Goal: Information Seeking & Learning: Learn about a topic

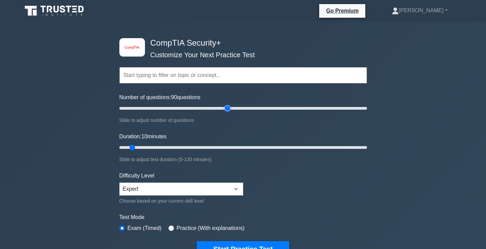
drag, startPoint x: 154, startPoint y: 109, endPoint x: 227, endPoint y: 107, distance: 73.3
type input "90"
click at [227, 107] on input "Number of questions: 90 questions" at bounding box center [242, 108] width 247 height 8
drag, startPoint x: 209, startPoint y: 146, endPoint x: 298, endPoint y: 146, distance: 89.0
type input "90"
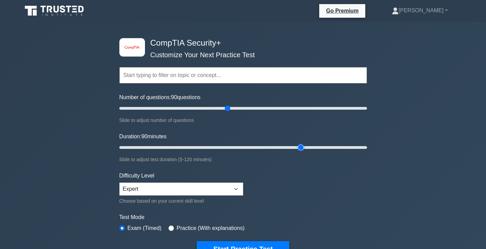
click at [298, 146] on input "Duration: 90 minutes" at bounding box center [242, 148] width 247 height 8
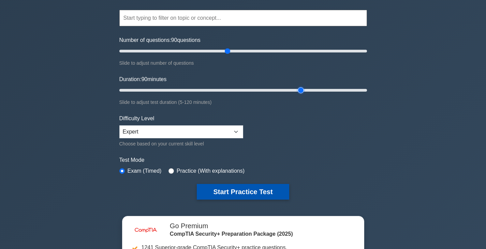
scroll to position [68, 0]
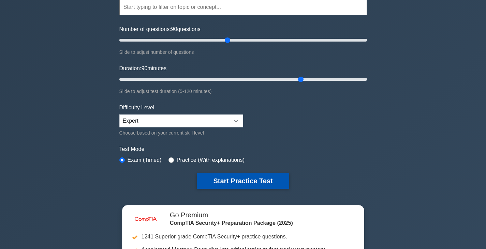
click at [258, 182] on button "Start Practice Test" at bounding box center [243, 181] width 92 height 16
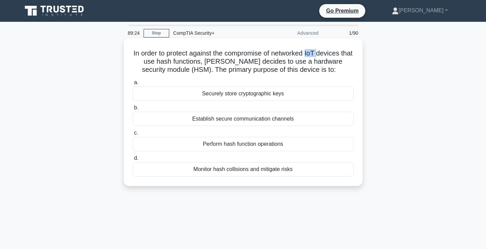
drag, startPoint x: 314, startPoint y: 53, endPoint x: 326, endPoint y: 53, distance: 11.6
click at [326, 53] on h5 "In order to protect against the compromise of networked IoT devices that use ha…" at bounding box center [243, 61] width 222 height 25
click at [330, 54] on h5 "In order to protect against the compromise of networked IoT devices that use ha…" at bounding box center [243, 61] width 222 height 25
click at [307, 142] on div "Perform hash function operations" at bounding box center [243, 144] width 221 height 14
click at [133, 135] on input "c. Perform hash function operations" at bounding box center [133, 133] width 0 height 4
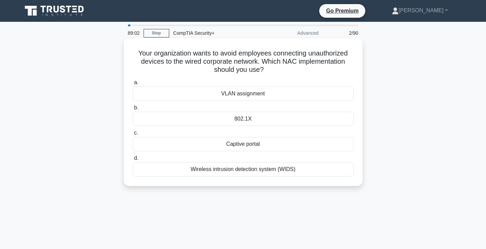
click at [268, 94] on div "VLAN assignment" at bounding box center [243, 94] width 221 height 14
click at [133, 85] on input "a. VLAN assignment" at bounding box center [133, 82] width 0 height 4
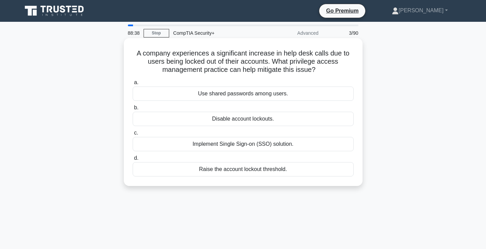
click at [250, 166] on div "Raise the account lockout threshold." at bounding box center [243, 169] width 221 height 14
click at [133, 161] on input "d. Raise the account lockout threshold." at bounding box center [133, 158] width 0 height 4
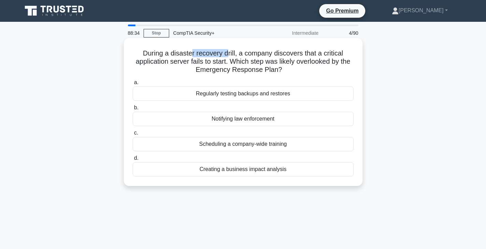
drag, startPoint x: 202, startPoint y: 51, endPoint x: 226, endPoint y: 51, distance: 24.6
click at [226, 51] on h5 "During a disaster recovery drill, a company discovers that a critical applicati…" at bounding box center [243, 61] width 222 height 25
click at [247, 97] on div "Regularly testing backups and restores" at bounding box center [243, 94] width 221 height 14
click at [133, 85] on input "a. Regularly testing backups and restores" at bounding box center [133, 82] width 0 height 4
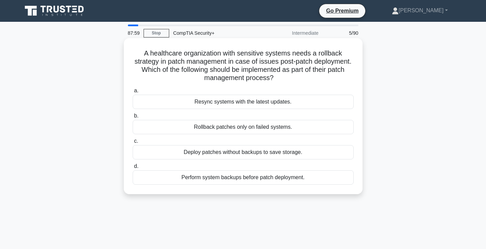
click at [237, 181] on div "Perform system backups before patch deployment." at bounding box center [243, 177] width 221 height 14
click at [133, 169] on input "d. Perform system backups before patch deployment." at bounding box center [133, 166] width 0 height 4
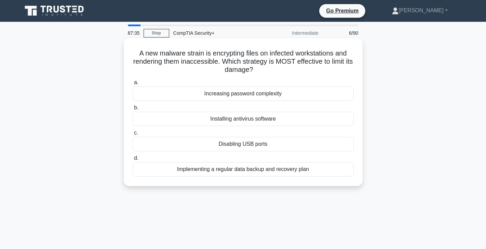
click at [225, 174] on div "Implementing a regular data backup and recovery plan" at bounding box center [243, 169] width 221 height 14
click at [133, 161] on input "d. Implementing a regular data backup and recovery plan" at bounding box center [133, 158] width 0 height 4
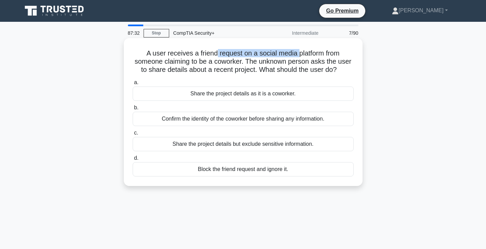
drag, startPoint x: 216, startPoint y: 56, endPoint x: 298, endPoint y: 55, distance: 81.8
click at [298, 55] on h5 "A user receives a friend request on a social media platform from someone claimi…" at bounding box center [243, 61] width 222 height 25
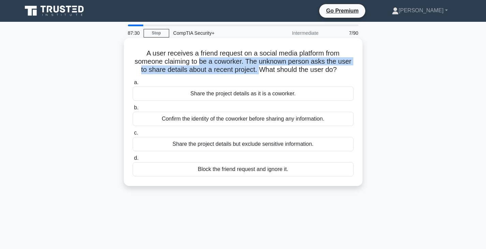
drag, startPoint x: 201, startPoint y: 63, endPoint x: 261, endPoint y: 68, distance: 59.8
click at [260, 68] on h5 "A user receives a friend request on a social media platform from someone claimi…" at bounding box center [243, 61] width 222 height 25
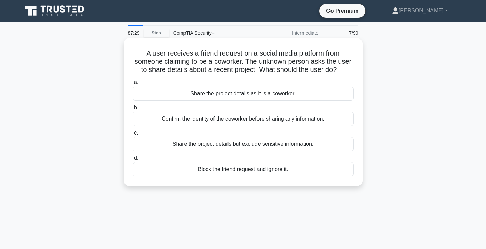
click at [294, 67] on h5 "A user receives a friend request on a social media platform from someone claimi…" at bounding box center [243, 61] width 222 height 25
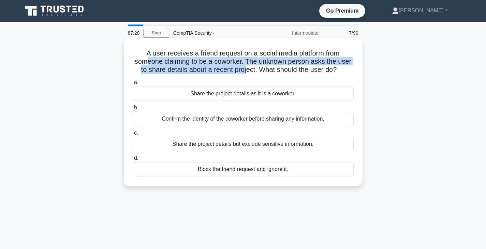
drag, startPoint x: 148, startPoint y: 65, endPoint x: 258, endPoint y: 67, distance: 109.4
click at [247, 69] on h5 "A user receives a friend request on a social media platform from someone claimi…" at bounding box center [243, 61] width 222 height 25
click at [279, 65] on h5 "A user receives a friend request on a social media platform from someone claimi…" at bounding box center [243, 61] width 222 height 25
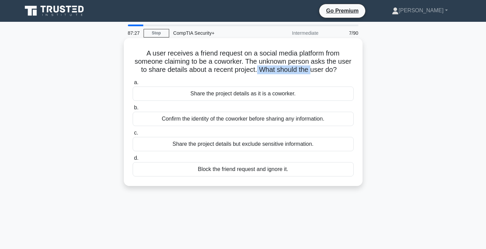
drag, startPoint x: 257, startPoint y: 68, endPoint x: 313, endPoint y: 66, distance: 56.3
click at [313, 66] on h5 "A user receives a friend request on a social media platform from someone claimi…" at bounding box center [243, 61] width 222 height 25
click at [316, 69] on h5 "A user receives a friend request on a social media platform from someone claimi…" at bounding box center [243, 61] width 222 height 25
click at [202, 122] on div "Confirm the identity of the coworker before sharing any information." at bounding box center [243, 119] width 221 height 14
click at [133, 110] on input "b. Confirm the identity of the coworker before sharing any information." at bounding box center [133, 108] width 0 height 4
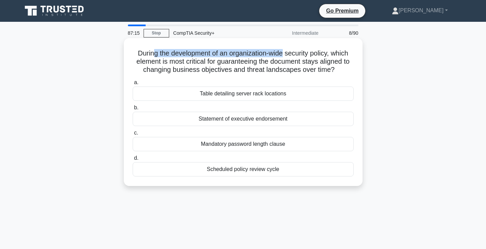
drag, startPoint x: 153, startPoint y: 55, endPoint x: 285, endPoint y: 56, distance: 131.9
click at [285, 56] on h5 "During the development of an organization-wide security policy, which element i…" at bounding box center [243, 61] width 222 height 25
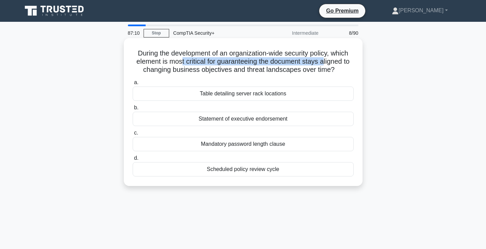
drag, startPoint x: 179, startPoint y: 62, endPoint x: 324, endPoint y: 64, distance: 145.2
click at [324, 64] on h5 "During the development of an organization-wide security policy, which element i…" at bounding box center [243, 61] width 222 height 25
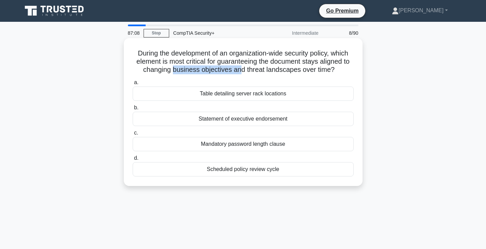
drag, startPoint x: 180, startPoint y: 68, endPoint x: 242, endPoint y: 69, distance: 62.4
click at [242, 69] on h5 "During the development of an organization-wide security policy, which element i…" at bounding box center [243, 61] width 222 height 25
click at [259, 72] on h5 "During the development of an organization-wide security policy, which element i…" at bounding box center [243, 61] width 222 height 25
drag, startPoint x: 250, startPoint y: 72, endPoint x: 234, endPoint y: 73, distance: 16.0
click at [234, 73] on h5 "During the development of an organization-wide security policy, which element i…" at bounding box center [243, 61] width 222 height 25
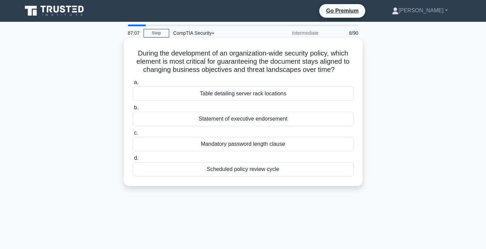
click at [131, 68] on div "During the development of an organization-wide security policy, which element i…" at bounding box center [242, 112] width 233 height 142
drag, startPoint x: 172, startPoint y: 60, endPoint x: 218, endPoint y: 61, distance: 46.4
click at [218, 61] on h5 "During the development of an organization-wide security policy, which element i…" at bounding box center [243, 61] width 222 height 25
click at [246, 59] on h5 "During the development of an organization-wide security policy, which element i…" at bounding box center [243, 61] width 222 height 25
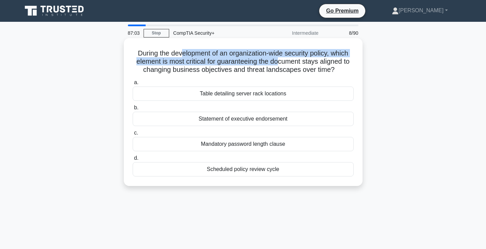
drag, startPoint x: 180, startPoint y: 54, endPoint x: 280, endPoint y: 61, distance: 99.8
click at [280, 61] on h5 "During the development of an organization-wide security policy, which element i…" at bounding box center [243, 61] width 222 height 25
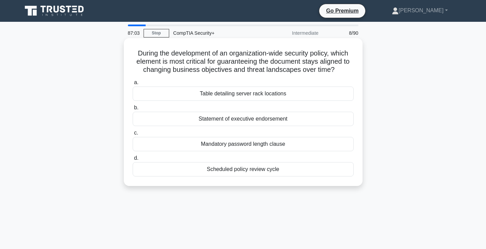
click at [289, 66] on h5 "During the development of an organization-wide security policy, which element i…" at bounding box center [243, 61] width 222 height 25
click at [247, 169] on div "Scheduled policy review cycle" at bounding box center [243, 169] width 221 height 14
click at [133, 161] on input "d. Scheduled policy review cycle" at bounding box center [133, 158] width 0 height 4
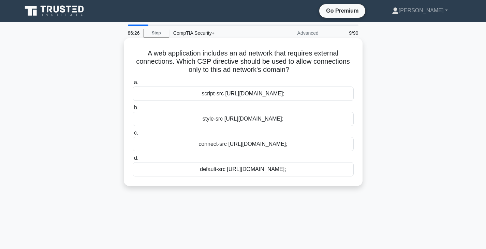
click at [231, 145] on div "connect-src https://adnetwork.example.com;" at bounding box center [243, 144] width 221 height 14
click at [133, 135] on input "c. connect-src https://adnetwork.example.com;" at bounding box center [133, 133] width 0 height 4
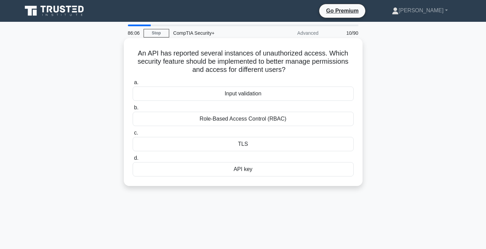
click at [247, 173] on div "API key" at bounding box center [243, 169] width 221 height 14
click at [133, 161] on input "d. API key" at bounding box center [133, 158] width 0 height 4
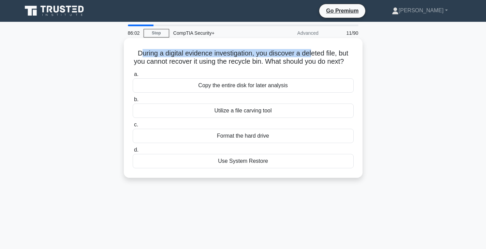
drag, startPoint x: 140, startPoint y: 51, endPoint x: 312, endPoint y: 54, distance: 171.8
click at [312, 54] on h5 "During a digital evidence investigation, you discover a deleted file, but you c…" at bounding box center [243, 57] width 222 height 17
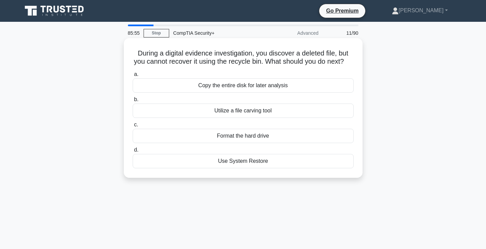
click at [244, 168] on div "Use System Restore" at bounding box center [243, 161] width 221 height 14
click at [133, 152] on input "d. Use System Restore" at bounding box center [133, 150] width 0 height 4
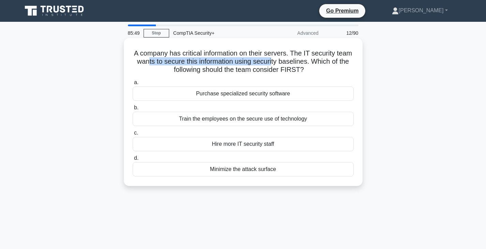
drag, startPoint x: 165, startPoint y: 61, endPoint x: 291, endPoint y: 62, distance: 126.5
click at [291, 62] on h5 "A company has critical information on their servers. The IT security team wants…" at bounding box center [243, 61] width 222 height 25
click at [306, 66] on h5 "A company has critical information on their servers. The IT security team wants…" at bounding box center [243, 61] width 222 height 25
click at [232, 170] on div "Minimize the attack surface" at bounding box center [243, 169] width 221 height 14
click at [133, 161] on input "d. Minimize the attack surface" at bounding box center [133, 158] width 0 height 4
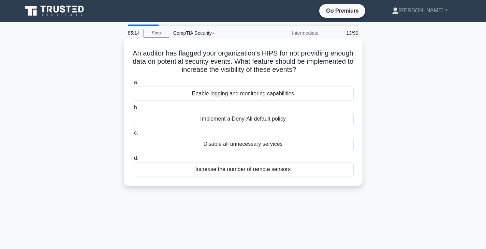
click at [284, 97] on div "Enable logging and monitoring capabilities" at bounding box center [243, 94] width 221 height 14
click at [133, 85] on input "a. Enable logging and monitoring capabilities" at bounding box center [133, 82] width 0 height 4
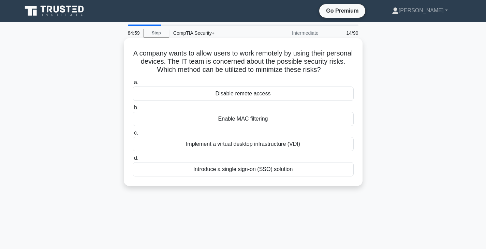
click at [262, 146] on div "Implement a virtual desktop infrastructure (VDI)" at bounding box center [243, 144] width 221 height 14
click at [133, 135] on input "c. Implement a virtual desktop infrastructure (VDI)" at bounding box center [133, 133] width 0 height 4
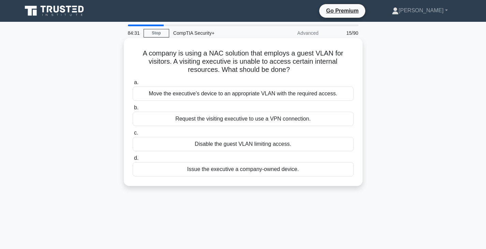
click at [234, 95] on div "Move the executive's device to an appropriate VLAN with the required access." at bounding box center [243, 94] width 221 height 14
click at [133, 85] on input "a. Move the executive's device to an appropriate VLAN with the required access." at bounding box center [133, 82] width 0 height 4
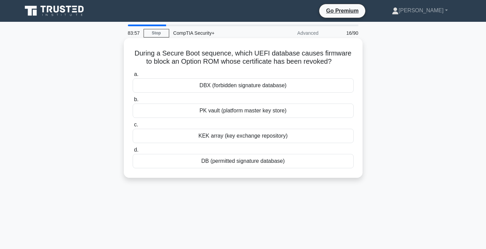
click at [276, 113] on div "PK vault (platform master key store)" at bounding box center [243, 111] width 221 height 14
click at [133, 102] on input "b. PK vault (platform master key store)" at bounding box center [133, 99] width 0 height 4
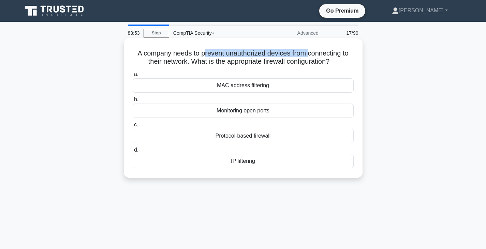
drag, startPoint x: 205, startPoint y: 52, endPoint x: 310, endPoint y: 52, distance: 105.0
click at [310, 52] on h5 "A company needs to prevent unauthorized devices from connecting to their networ…" at bounding box center [243, 57] width 222 height 17
click at [292, 57] on h5 "A company needs to prevent unauthorized devices from connecting to their networ…" at bounding box center [243, 57] width 222 height 17
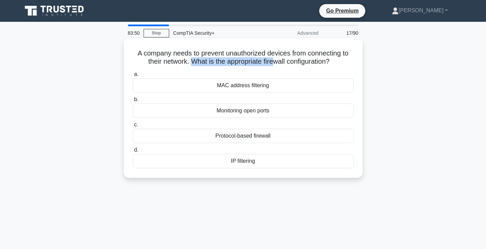
drag, startPoint x: 190, startPoint y: 61, endPoint x: 273, endPoint y: 65, distance: 83.3
click at [273, 65] on h5 "A company needs to prevent unauthorized devices from connecting to their networ…" at bounding box center [243, 57] width 222 height 17
click at [274, 65] on h5 "A company needs to prevent unauthorized devices from connecting to their networ…" at bounding box center [243, 57] width 222 height 17
click at [263, 163] on div "IP filtering" at bounding box center [243, 161] width 221 height 14
click at [133, 152] on input "d. IP filtering" at bounding box center [133, 150] width 0 height 4
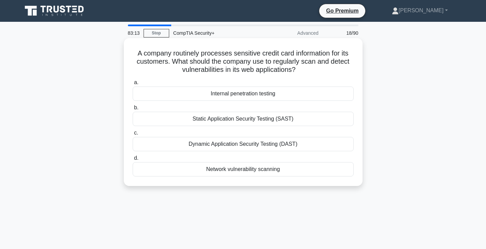
click at [255, 91] on div "Internal penetration testing" at bounding box center [243, 94] width 221 height 14
click at [133, 85] on input "a. Internal penetration testing" at bounding box center [133, 82] width 0 height 4
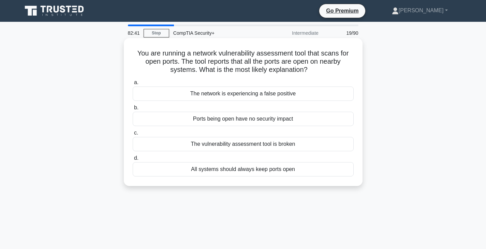
click at [287, 93] on div "The network is experiencing a false positive" at bounding box center [243, 94] width 221 height 14
click at [133, 85] on input "a. The network is experiencing a false positive" at bounding box center [133, 82] width 0 height 4
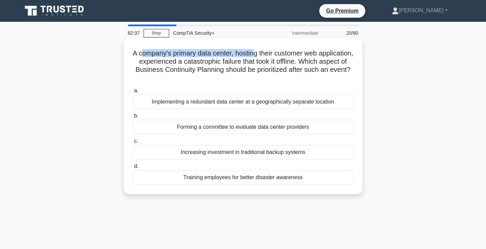
drag, startPoint x: 156, startPoint y: 55, endPoint x: 272, endPoint y: 54, distance: 115.9
click at [272, 54] on h5 "A company's primary data center, hosting their customer web application, experi…" at bounding box center [243, 65] width 222 height 33
click at [250, 56] on h5 "A company's primary data center, hosting their customer web application, experi…" at bounding box center [243, 65] width 222 height 33
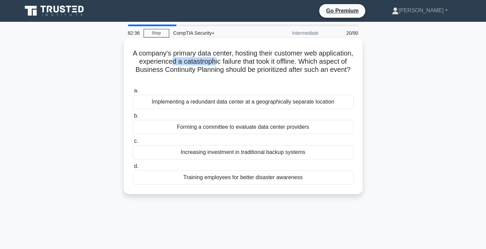
drag, startPoint x: 214, startPoint y: 62, endPoint x: 258, endPoint y: 61, distance: 43.6
click at [258, 61] on h5 "A company's primary data center, hosting their customer web application, experi…" at bounding box center [243, 65] width 222 height 33
click at [269, 61] on h5 "A company's primary data center, hosting their customer web application, experi…" at bounding box center [243, 65] width 222 height 33
click at [234, 103] on div "Implementing a redundant data center at a geographically separate location" at bounding box center [243, 102] width 221 height 14
click at [133, 93] on input "a. Implementing a redundant data center at a geographically separate location" at bounding box center [133, 91] width 0 height 4
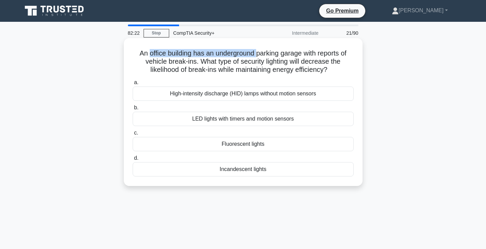
drag, startPoint x: 169, startPoint y: 51, endPoint x: 257, endPoint y: 57, distance: 88.1
click at [257, 57] on h5 "An office building has an underground parking garage with reports of vehicle br…" at bounding box center [243, 61] width 222 height 25
click at [260, 59] on h5 "An office building has an underground parking garage with reports of vehicle br…" at bounding box center [243, 61] width 222 height 25
click at [296, 120] on div "LED lights with timers and motion sensors" at bounding box center [243, 119] width 221 height 14
click at [133, 110] on input "b. LED lights with timers and motion sensors" at bounding box center [133, 108] width 0 height 4
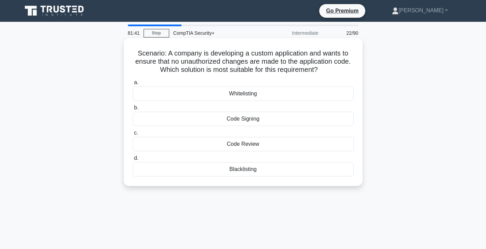
click at [250, 98] on div "Whitelisting" at bounding box center [243, 94] width 221 height 14
click at [133, 85] on input "a. Whitelisting" at bounding box center [133, 82] width 0 height 4
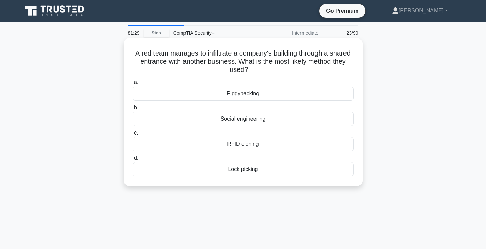
click at [312, 119] on div "Social engineering" at bounding box center [243, 119] width 221 height 14
click at [133, 110] on input "b. Social engineering" at bounding box center [133, 108] width 0 height 4
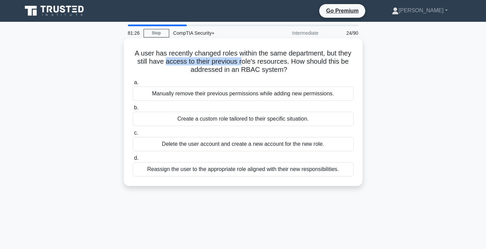
drag, startPoint x: 179, startPoint y: 59, endPoint x: 254, endPoint y: 65, distance: 74.9
click at [254, 65] on h5 "A user has recently changed roles within the same department, but they still ha…" at bounding box center [243, 61] width 222 height 25
click at [277, 65] on h5 "A user has recently changed roles within the same department, but they still ha…" at bounding box center [243, 61] width 222 height 25
drag, startPoint x: 251, startPoint y: 57, endPoint x: 282, endPoint y: 56, distance: 31.7
click at [282, 56] on h5 "A user has recently changed roles within the same department, but they still ha…" at bounding box center [243, 61] width 222 height 25
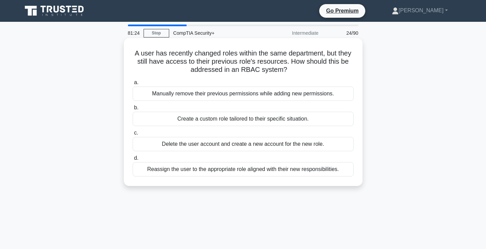
drag, startPoint x: 302, startPoint y: 61, endPoint x: 298, endPoint y: 64, distance: 5.7
click at [301, 62] on h5 "A user has recently changed roles within the same department, but they still ha…" at bounding box center [243, 61] width 222 height 25
click at [248, 169] on div "Reassign the user to the appropriate role aligned with their new responsibiliti…" at bounding box center [243, 169] width 221 height 14
click at [133, 161] on input "d. Reassign the user to the appropriate role aligned with their new responsibil…" at bounding box center [133, 158] width 0 height 4
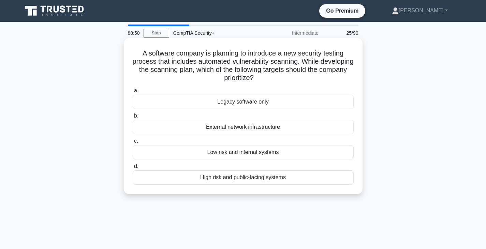
click at [231, 178] on div "High risk and public-facing systems" at bounding box center [243, 177] width 221 height 14
click at [133, 169] on input "d. High risk and public-facing systems" at bounding box center [133, 166] width 0 height 4
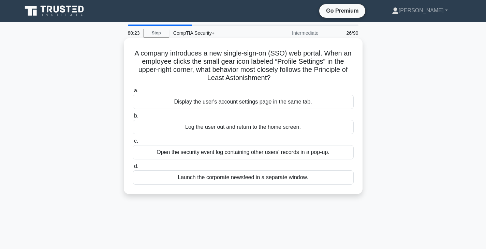
click at [226, 104] on div "Display the user's account settings page in the same tab." at bounding box center [243, 102] width 221 height 14
click at [133, 93] on input "a. Display the user's account settings page in the same tab." at bounding box center [133, 91] width 0 height 4
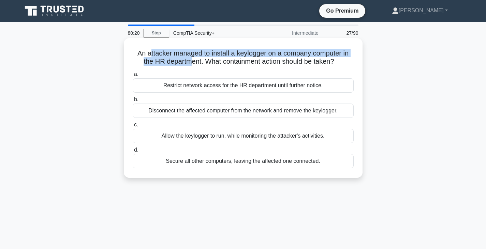
drag, startPoint x: 149, startPoint y: 52, endPoint x: 191, endPoint y: 64, distance: 43.6
click at [191, 64] on h5 "An attacker managed to install a keylogger on a company computer in the HR depa…" at bounding box center [243, 57] width 222 height 17
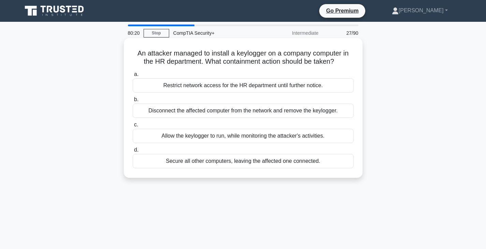
click at [197, 63] on h5 "An attacker managed to install a keylogger on a company computer in the HR depa…" at bounding box center [243, 57] width 222 height 17
drag, startPoint x: 227, startPoint y: 52, endPoint x: 326, endPoint y: 55, distance: 98.9
click at [326, 55] on h5 "An attacker managed to install a keylogger on a company computer in the HR depa…" at bounding box center [243, 57] width 222 height 17
click at [260, 58] on h5 "An attacker managed to install a keylogger on a company computer in the HR depa…" at bounding box center [243, 57] width 222 height 17
drag, startPoint x: 182, startPoint y: 61, endPoint x: 259, endPoint y: 63, distance: 76.4
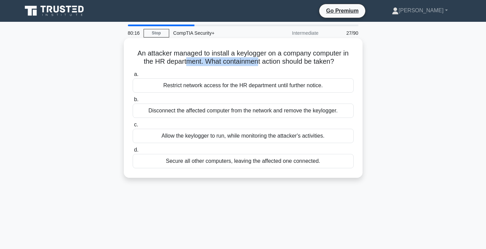
click at [259, 63] on h5 "An attacker managed to install a keylogger on a company computer in the HR depa…" at bounding box center [243, 57] width 222 height 17
click at [296, 63] on h5 "An attacker managed to install a keylogger on a company computer in the HR depa…" at bounding box center [243, 57] width 222 height 17
click at [206, 110] on div "Disconnect the affected computer from the network and remove the keylogger." at bounding box center [243, 111] width 221 height 14
click at [133, 102] on input "b. Disconnect the affected computer from the network and remove the keylogger." at bounding box center [133, 99] width 0 height 4
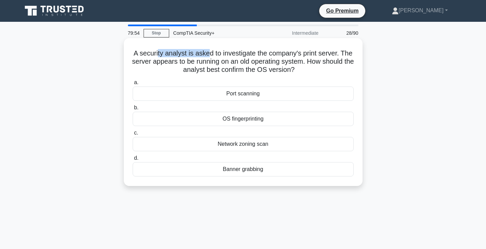
drag, startPoint x: 163, startPoint y: 51, endPoint x: 215, endPoint y: 57, distance: 52.5
click at [215, 57] on h5 "A security analyst is asked to investigate the company's print server. The serv…" at bounding box center [243, 61] width 222 height 25
click at [243, 71] on h5 "A security analyst is asked to investigate the company's print server. The serv…" at bounding box center [243, 61] width 222 height 25
click at [236, 120] on div "OS fingerprinting" at bounding box center [243, 119] width 221 height 14
click at [133, 110] on input "b. OS fingerprinting" at bounding box center [133, 108] width 0 height 4
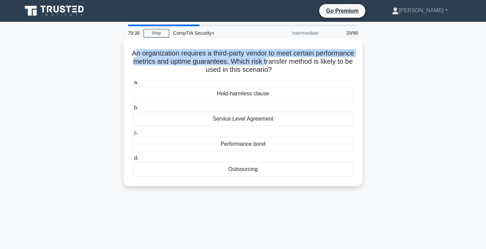
drag, startPoint x: 151, startPoint y: 56, endPoint x: 320, endPoint y: 58, distance: 169.4
click at [320, 58] on h5 "An organization requires a third-party vendor to meet certain performance metri…" at bounding box center [243, 61] width 222 height 25
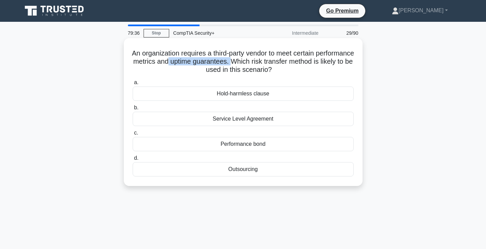
drag, startPoint x: 261, startPoint y: 62, endPoint x: 284, endPoint y: 63, distance: 22.8
click at [284, 63] on h5 "An organization requires a third-party vendor to meet certain performance metri…" at bounding box center [243, 61] width 222 height 25
click at [306, 64] on h5 "An organization requires a third-party vendor to meet certain performance metri…" at bounding box center [243, 61] width 222 height 25
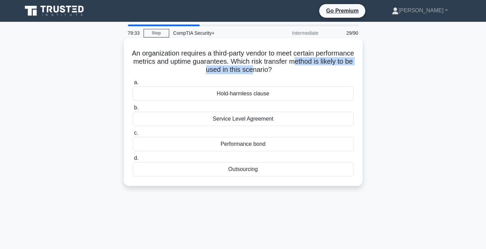
drag, startPoint x: 186, startPoint y: 73, endPoint x: 285, endPoint y: 74, distance: 98.2
click at [285, 74] on h5 "An organization requires a third-party vendor to meet certain performance metri…" at bounding box center [243, 61] width 222 height 25
click at [286, 74] on h5 "An organization requires a third-party vendor to meet certain performance metri…" at bounding box center [243, 61] width 222 height 25
click at [265, 147] on div "Performance bond" at bounding box center [243, 144] width 221 height 14
click at [133, 135] on input "c. Performance bond" at bounding box center [133, 133] width 0 height 4
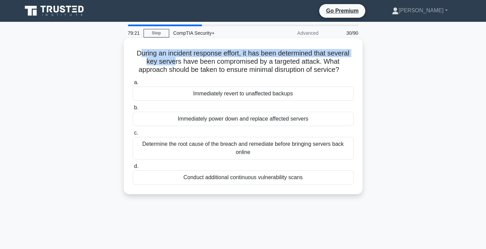
drag, startPoint x: 137, startPoint y: 57, endPoint x: 173, endPoint y: 62, distance: 36.5
click at [173, 62] on h5 "During an incident response effort, it has been determined that several key ser…" at bounding box center [243, 61] width 222 height 25
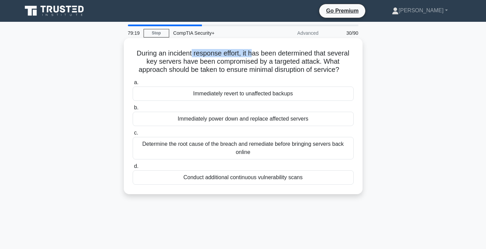
drag, startPoint x: 210, startPoint y: 51, endPoint x: 253, endPoint y: 52, distance: 42.3
click at [253, 52] on h5 "During an incident response effort, it has been determined that several key ser…" at bounding box center [243, 61] width 222 height 25
click at [297, 58] on h5 "During an incident response effort, it has been determined that several key ser…" at bounding box center [243, 61] width 222 height 25
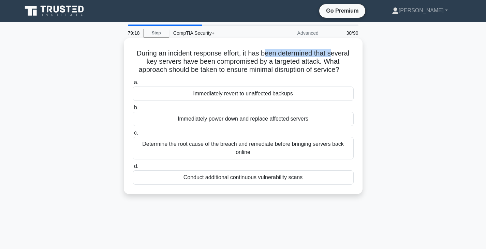
drag, startPoint x: 265, startPoint y: 52, endPoint x: 333, endPoint y: 57, distance: 68.3
click at [333, 57] on h5 "During an incident response effort, it has been determined that several key ser…" at bounding box center [243, 61] width 222 height 25
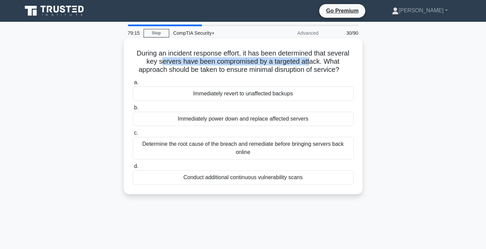
drag, startPoint x: 162, startPoint y: 63, endPoint x: 311, endPoint y: 65, distance: 149.3
click at [311, 65] on h5 "During an incident response effort, it has been determined that several key ser…" at bounding box center [243, 61] width 222 height 25
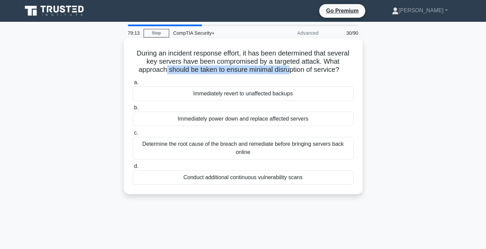
drag, startPoint x: 164, startPoint y: 71, endPoint x: 290, endPoint y: 73, distance: 126.1
click at [290, 73] on h5 "During an incident response effort, it has been determined that several key ser…" at bounding box center [243, 61] width 222 height 25
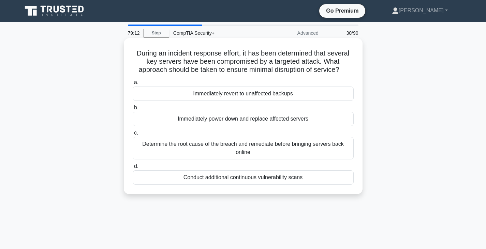
click at [306, 59] on h5 "During an incident response effort, it has been determined that several key ser…" at bounding box center [243, 61] width 222 height 25
click at [187, 120] on div "Immediately power down and replace affected servers" at bounding box center [243, 119] width 221 height 14
click at [133, 110] on input "b. Immediately power down and replace affected servers" at bounding box center [133, 108] width 0 height 4
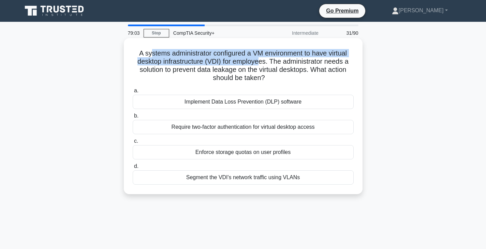
drag, startPoint x: 148, startPoint y: 54, endPoint x: 260, endPoint y: 60, distance: 112.3
click at [260, 60] on h5 "A systems administrator configured a VM environment to have virtual desktop inf…" at bounding box center [243, 65] width 222 height 33
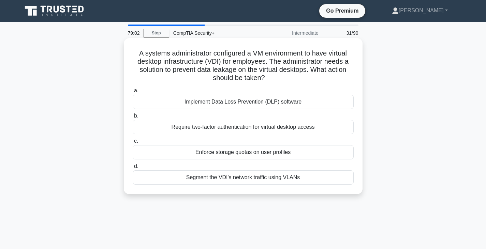
click at [263, 61] on h5 "A systems administrator configured a VM environment to have virtual desktop inf…" at bounding box center [243, 65] width 222 height 33
drag, startPoint x: 167, startPoint y: 60, endPoint x: 310, endPoint y: 64, distance: 143.6
click at [310, 64] on h5 "A systems administrator configured a VM environment to have virtual desktop inf…" at bounding box center [243, 65] width 222 height 33
click at [275, 66] on h5 "A systems administrator configured a VM environment to have virtual desktop inf…" at bounding box center [243, 65] width 222 height 33
drag, startPoint x: 201, startPoint y: 67, endPoint x: 261, endPoint y: 68, distance: 59.7
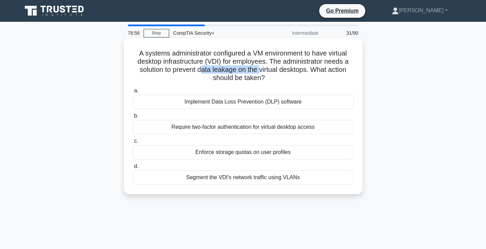
click at [261, 68] on h5 "A systems administrator configured a VM environment to have virtual desktop inf…" at bounding box center [243, 65] width 222 height 33
click at [294, 68] on h5 "A systems administrator configured a VM environment to have virtual desktop inf…" at bounding box center [243, 65] width 222 height 33
click at [222, 179] on div "Segment the VDI's network traffic using VLANs" at bounding box center [243, 177] width 221 height 14
click at [133, 169] on input "d. Segment the VDI's network traffic using VLANs" at bounding box center [133, 166] width 0 height 4
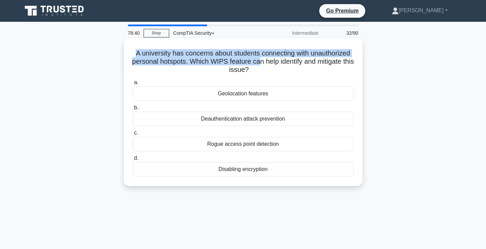
drag, startPoint x: 133, startPoint y: 53, endPoint x: 265, endPoint y: 60, distance: 132.8
click at [265, 60] on h5 "A university has concerns about students connecting with unauthorized personal …" at bounding box center [243, 61] width 222 height 25
drag, startPoint x: 143, startPoint y: 54, endPoint x: 236, endPoint y: 65, distance: 93.8
click at [236, 65] on h5 "A university has concerns about students connecting with unauthorized personal …" at bounding box center [243, 61] width 222 height 25
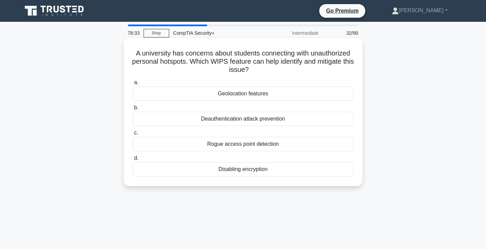
click at [239, 65] on h5 "A university has concerns about students connecting with unauthorized personal …" at bounding box center [243, 61] width 222 height 25
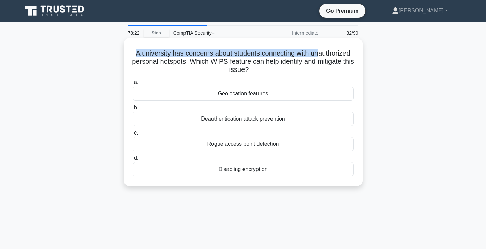
drag, startPoint x: 132, startPoint y: 52, endPoint x: 321, endPoint y: 51, distance: 188.9
click at [321, 51] on h5 "A university has concerns about students connecting with unauthorized personal …" at bounding box center [243, 61] width 222 height 25
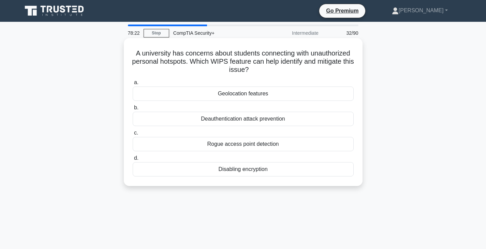
click at [338, 55] on h5 "A university has concerns about students connecting with unauthorized personal …" at bounding box center [243, 61] width 222 height 25
drag, startPoint x: 148, startPoint y: 63, endPoint x: 249, endPoint y: 61, distance: 100.9
click at [249, 61] on h5 "A university has concerns about students connecting with unauthorized personal …" at bounding box center [243, 61] width 222 height 25
drag, startPoint x: 196, startPoint y: 61, endPoint x: 272, endPoint y: 63, distance: 76.1
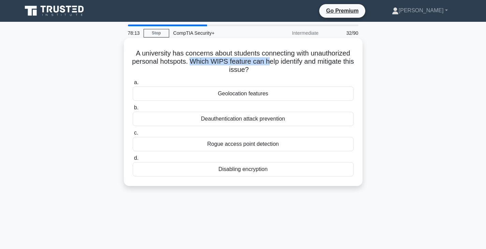
click at [272, 63] on h5 "A university has concerns about students connecting with unauthorized personal …" at bounding box center [243, 61] width 222 height 25
click at [266, 66] on h5 "A university has concerns about students connecting with unauthorized personal …" at bounding box center [243, 61] width 222 height 25
drag, startPoint x: 254, startPoint y: 70, endPoint x: 197, endPoint y: 60, distance: 57.4
click at [197, 60] on h5 "A university has concerns about students connecting with unauthorized personal …" at bounding box center [243, 61] width 222 height 25
click at [252, 78] on div "a. Geolocation features b. Deauthentication attack prevention c. d." at bounding box center [243, 127] width 229 height 101
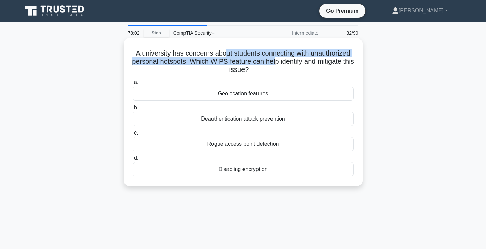
drag, startPoint x: 222, startPoint y: 52, endPoint x: 282, endPoint y: 60, distance: 59.8
click at [282, 60] on h5 "A university has concerns about students connecting with unauthorized personal …" at bounding box center [243, 61] width 222 height 25
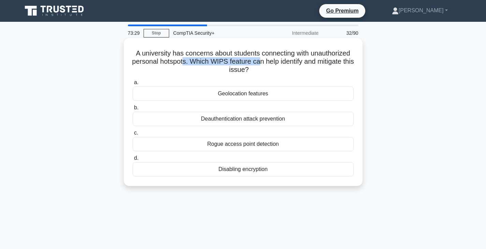
drag, startPoint x: 187, startPoint y: 61, endPoint x: 265, endPoint y: 62, distance: 77.0
click at [265, 62] on h5 "A university has concerns about students connecting with unauthorized personal …" at bounding box center [243, 61] width 222 height 25
click at [232, 147] on div "Rogue access point detection" at bounding box center [243, 144] width 221 height 14
click at [133, 135] on input "c. Rogue access point detection" at bounding box center [133, 133] width 0 height 4
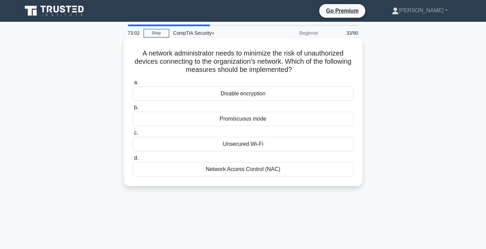
click at [283, 169] on div "Network Access Control (NAC)" at bounding box center [243, 169] width 221 height 14
click at [133, 161] on input "d. Network Access Control (NAC)" at bounding box center [133, 158] width 0 height 4
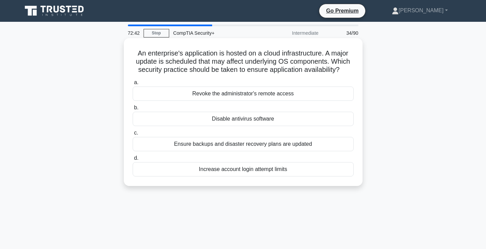
click at [302, 145] on div "Ensure backups and disaster recovery plans are updated" at bounding box center [243, 144] width 221 height 14
click at [133, 135] on input "c. Ensure backups and disaster recovery plans are updated" at bounding box center [133, 133] width 0 height 4
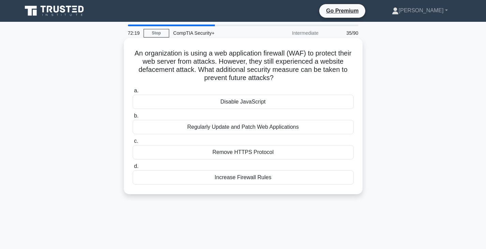
click at [286, 180] on div "Increase Firewall Rules" at bounding box center [243, 177] width 221 height 14
click at [133, 169] on input "d. Increase Firewall Rules" at bounding box center [133, 166] width 0 height 4
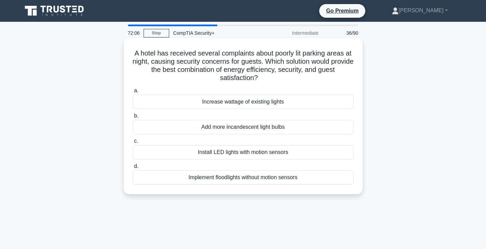
click at [281, 156] on div "Install LED lights with motion sensors" at bounding box center [243, 152] width 221 height 14
click at [133, 144] on input "c. Install LED lights with motion sensors" at bounding box center [133, 141] width 0 height 4
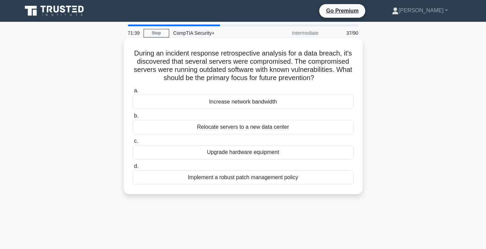
click at [269, 179] on div "Implement a robust patch management policy" at bounding box center [243, 177] width 221 height 14
click at [133, 169] on input "d. Implement a robust patch management policy" at bounding box center [133, 166] width 0 height 4
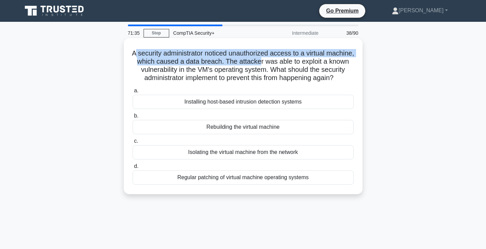
drag, startPoint x: 147, startPoint y: 49, endPoint x: 285, endPoint y: 60, distance: 138.8
click at [285, 60] on h5 "A security administrator noticed unauthorized access to a virtual machine, whic…" at bounding box center [243, 65] width 222 height 33
click at [172, 63] on h5 "A security administrator noticed unauthorized access to a virtual machine, whic…" at bounding box center [243, 65] width 222 height 33
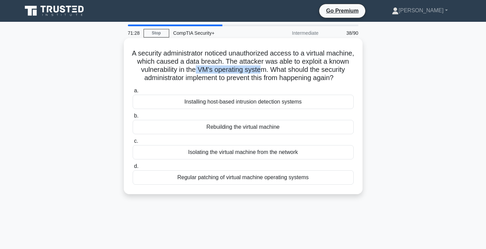
drag, startPoint x: 221, startPoint y: 70, endPoint x: 289, endPoint y: 69, distance: 67.9
click at [289, 69] on h5 "A security administrator noticed unauthorized access to a virtual machine, whic…" at bounding box center [243, 65] width 222 height 33
click at [318, 69] on h5 "A security administrator noticed unauthorized access to a virtual machine, whic…" at bounding box center [243, 65] width 222 height 33
drag, startPoint x: 242, startPoint y: 74, endPoint x: 298, endPoint y: 76, distance: 56.0
click at [293, 76] on h5 "A security administrator noticed unauthorized access to a virtual machine, whic…" at bounding box center [243, 65] width 222 height 33
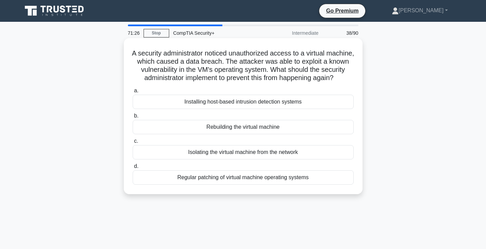
drag, startPoint x: 298, startPoint y: 76, endPoint x: 277, endPoint y: 78, distance: 20.2
click at [297, 77] on h5 "A security administrator noticed unauthorized access to a virtual machine, whic…" at bounding box center [243, 65] width 222 height 33
click at [267, 160] on div "Isolating the virtual machine from the network" at bounding box center [243, 152] width 221 height 14
click at [133, 144] on input "c. Isolating the virtual machine from the network" at bounding box center [133, 141] width 0 height 4
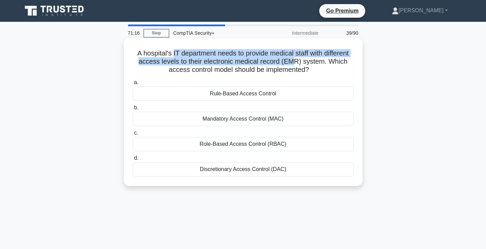
drag, startPoint x: 173, startPoint y: 55, endPoint x: 310, endPoint y: 60, distance: 137.2
click at [298, 61] on h5 "A hospital's IT department needs to provide medical staff with different access…" at bounding box center [243, 61] width 222 height 25
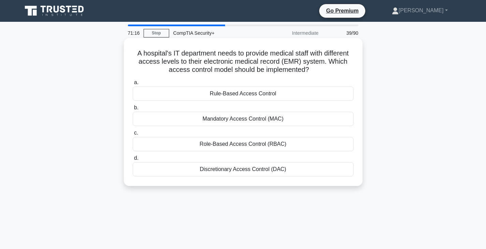
click at [311, 60] on h5 "A hospital's IT department needs to provide medical staff with different access…" at bounding box center [243, 61] width 222 height 25
drag, startPoint x: 167, startPoint y: 61, endPoint x: 274, endPoint y: 64, distance: 106.4
click at [274, 64] on h5 "A hospital's IT department needs to provide medical staff with different access…" at bounding box center [243, 61] width 222 height 25
click at [277, 64] on h5 "A hospital's IT department needs to provide medical staff with different access…" at bounding box center [243, 61] width 222 height 25
drag, startPoint x: 221, startPoint y: 61, endPoint x: 252, endPoint y: 60, distance: 30.7
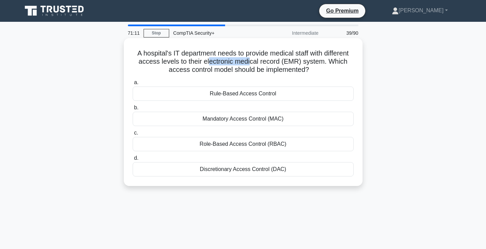
click at [251, 60] on h5 "A hospital's IT department needs to provide medical staff with different access…" at bounding box center [243, 61] width 222 height 25
drag, startPoint x: 283, startPoint y: 65, endPoint x: 234, endPoint y: 70, distance: 49.0
click at [283, 65] on h5 "A hospital's IT department needs to provide medical staff with different access…" at bounding box center [243, 61] width 222 height 25
click at [224, 141] on div "Role-Based Access Control (RBAC)" at bounding box center [243, 144] width 221 height 14
click at [133, 135] on input "c. Role-Based Access Control (RBAC)" at bounding box center [133, 133] width 0 height 4
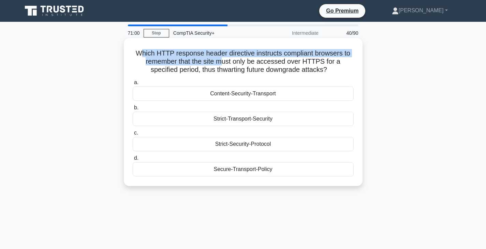
drag, startPoint x: 142, startPoint y: 56, endPoint x: 226, endPoint y: 60, distance: 84.0
click at [226, 60] on h5 "Which HTTP response header directive instructs compliant browsers to remember t…" at bounding box center [243, 61] width 222 height 25
click at [223, 59] on h5 "Which HTTP response header directive instructs compliant browsers to remember t…" at bounding box center [243, 61] width 222 height 25
click at [252, 56] on h5 "Which HTTP response header directive instructs compliant browsers to remember t…" at bounding box center [243, 61] width 222 height 25
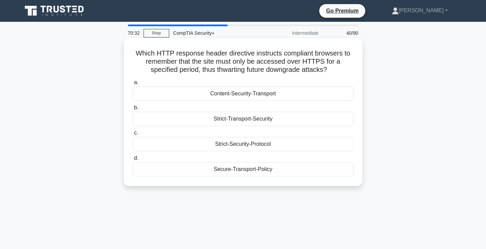
click at [281, 169] on div "Secure-Transport-Policy" at bounding box center [243, 169] width 221 height 14
click at [133, 161] on input "d. Secure-Transport-Policy" at bounding box center [133, 158] width 0 height 4
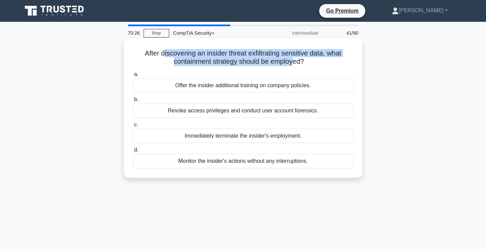
drag, startPoint x: 167, startPoint y: 57, endPoint x: 295, endPoint y: 60, distance: 127.5
click at [295, 60] on h5 "After discovering an insider threat exfiltrating sensitive data, what containme…" at bounding box center [243, 57] width 222 height 17
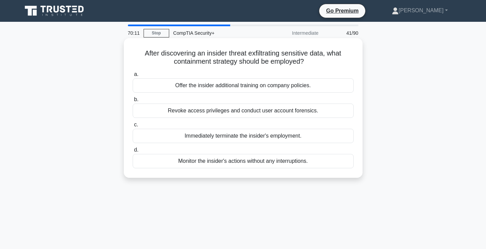
click at [234, 109] on div "Revoke access privileges and conduct user account forensics." at bounding box center [243, 111] width 221 height 14
click at [133, 102] on input "b. Revoke access privileges and conduct user account forensics." at bounding box center [133, 99] width 0 height 4
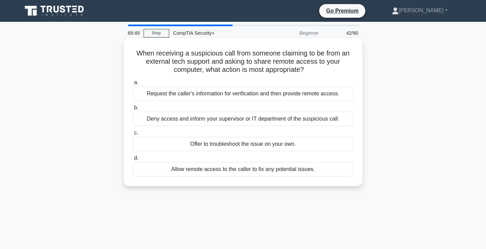
click at [216, 122] on div "Deny access and inform your supervisor or IT department of the suspicious call." at bounding box center [243, 119] width 221 height 14
click at [133, 110] on input "b. Deny access and inform your supervisor or IT department of the suspicious ca…" at bounding box center [133, 108] width 0 height 4
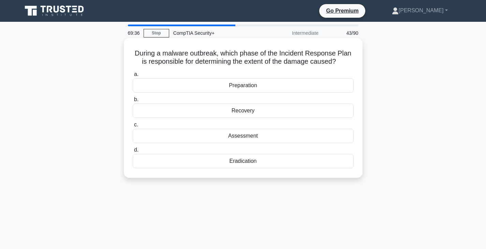
click at [245, 132] on div "Assessment" at bounding box center [243, 136] width 221 height 14
click at [133, 127] on input "c. Assessment" at bounding box center [133, 125] width 0 height 4
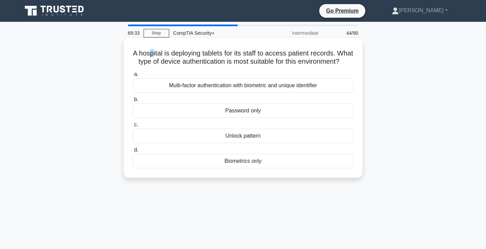
drag, startPoint x: 156, startPoint y: 50, endPoint x: 161, endPoint y: 50, distance: 4.8
click at [161, 50] on h5 "A hospital is deploying tablets for its staff to access patient records. What t…" at bounding box center [243, 57] width 222 height 17
click at [179, 57] on h5 "A hospital is deploying tablets for its staff to access patient records. What t…" at bounding box center [243, 57] width 222 height 17
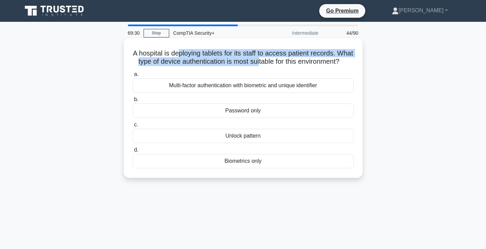
drag, startPoint x: 187, startPoint y: 51, endPoint x: 295, endPoint y: 59, distance: 108.4
click at [295, 59] on h5 "A hospital is deploying tablets for its staff to access patient records. What t…" at bounding box center [243, 57] width 222 height 17
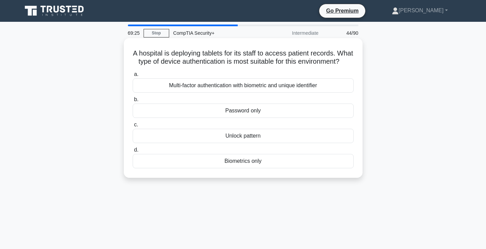
click at [241, 93] on div "Multi-factor authentication with biometric and unique identifier" at bounding box center [243, 85] width 221 height 14
click at [133, 77] on input "a. Multi-factor authentication with biometric and unique identifier" at bounding box center [133, 74] width 0 height 4
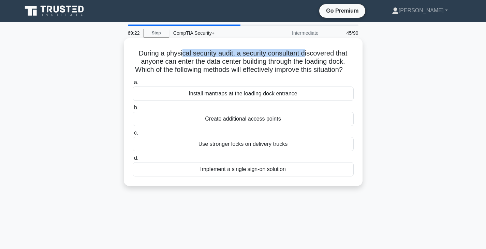
drag, startPoint x: 185, startPoint y: 52, endPoint x: 306, endPoint y: 56, distance: 121.8
click at [306, 56] on h5 "During a physical security audit, a security consultant discovered that anyone …" at bounding box center [243, 61] width 222 height 25
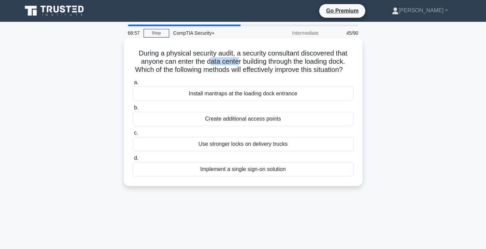
drag, startPoint x: 209, startPoint y: 59, endPoint x: 237, endPoint y: 61, distance: 28.0
click at [237, 61] on h5 "During a physical security audit, a security consultant discovered that anyone …" at bounding box center [243, 61] width 222 height 25
click at [238, 61] on h5 "During a physical security audit, a security consultant discovered that anyone …" at bounding box center [243, 61] width 222 height 25
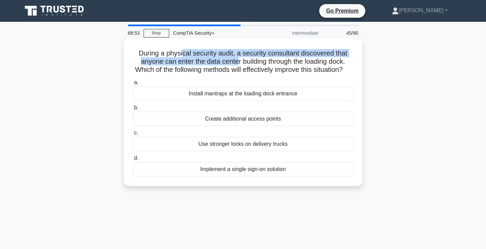
drag, startPoint x: 182, startPoint y: 55, endPoint x: 236, endPoint y: 61, distance: 54.5
click at [236, 61] on h5 "During a physical security audit, a security consultant discovered that anyone …" at bounding box center [243, 61] width 222 height 25
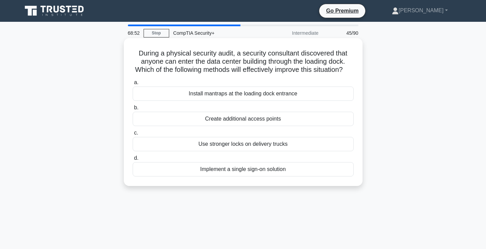
click at [241, 62] on h5 "During a physical security audit, a security consultant discovered that anyone …" at bounding box center [243, 61] width 222 height 25
drag, startPoint x: 268, startPoint y: 67, endPoint x: 348, endPoint y: 68, distance: 80.1
click at [348, 68] on h5 "During a physical security audit, a security consultant discovered that anyone …" at bounding box center [243, 61] width 222 height 25
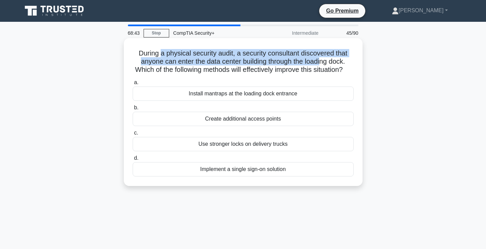
drag, startPoint x: 323, startPoint y: 63, endPoint x: 159, endPoint y: 56, distance: 164.5
click at [159, 56] on h5 "During a physical security audit, a security consultant discovered that anyone …" at bounding box center [243, 61] width 222 height 25
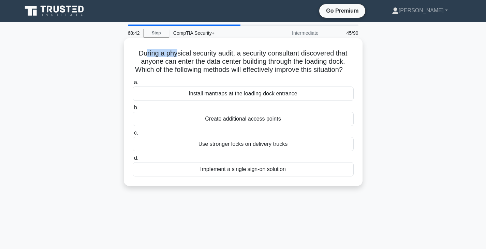
drag, startPoint x: 145, startPoint y: 53, endPoint x: 191, endPoint y: 58, distance: 46.3
click at [176, 56] on h5 "During a physical security audit, a security consultant discovered that anyone …" at bounding box center [243, 61] width 222 height 25
click at [213, 62] on h5 "During a physical security audit, a security consultant discovered that anyone …" at bounding box center [243, 61] width 222 height 25
drag, startPoint x: 193, startPoint y: 51, endPoint x: 229, endPoint y: 52, distance: 36.5
click at [229, 52] on h5 "During a physical security audit, a security consultant discovered that anyone …" at bounding box center [243, 61] width 222 height 25
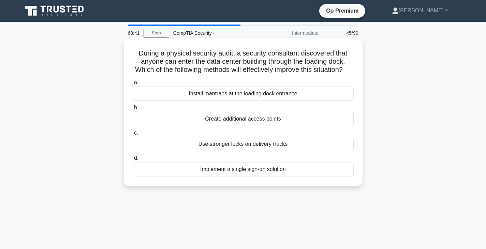
click at [236, 53] on h5 "During a physical security audit, a security consultant discovered that anyone …" at bounding box center [243, 61] width 222 height 25
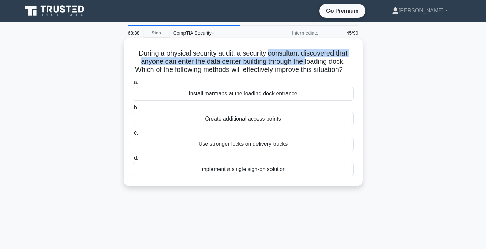
drag, startPoint x: 268, startPoint y: 52, endPoint x: 308, endPoint y: 62, distance: 41.3
click at [308, 62] on h5 "During a physical security audit, a security consultant discovered that anyone …" at bounding box center [243, 61] width 222 height 25
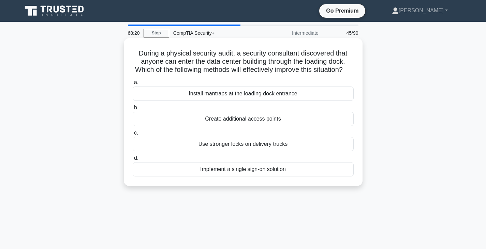
click at [272, 101] on div "Install mantraps at the loading dock entrance" at bounding box center [243, 94] width 221 height 14
click at [133, 85] on input "a. Install mantraps at the loading dock entrance" at bounding box center [133, 82] width 0 height 4
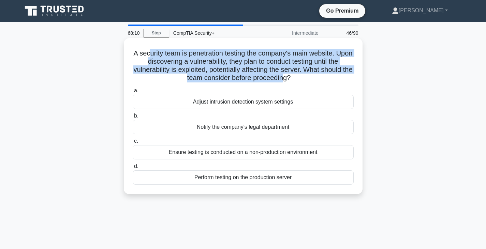
drag, startPoint x: 156, startPoint y: 58, endPoint x: 288, endPoint y: 77, distance: 133.7
click at [288, 77] on h5 "A security team is penetration testing the company's main website. Upon discove…" at bounding box center [243, 65] width 222 height 33
click at [206, 76] on h5 "A security team is penetration testing the company's main website. Upon discove…" at bounding box center [243, 65] width 222 height 33
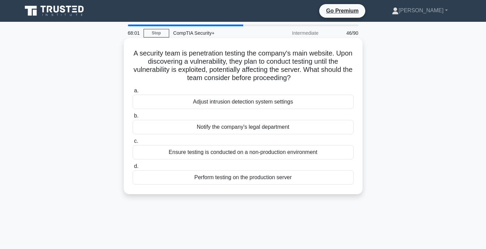
click at [245, 153] on div "Ensure testing is conducted on a non-production environment" at bounding box center [243, 152] width 221 height 14
click at [133, 144] on input "c. Ensure testing is conducted on a non-production environment" at bounding box center [133, 141] width 0 height 4
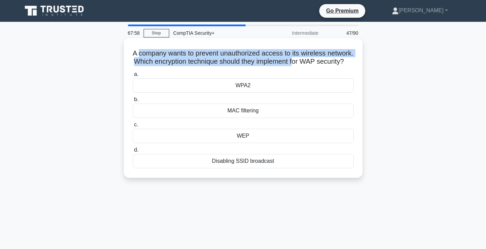
drag, startPoint x: 152, startPoint y: 54, endPoint x: 328, endPoint y: 58, distance: 176.6
click at [328, 58] on h5 "A company wants to prevent unauthorized access to its wireless network. Which e…" at bounding box center [243, 57] width 222 height 17
click at [216, 61] on h5 "A company wants to prevent unauthorized access to its wireless network. Which e…" at bounding box center [243, 57] width 222 height 17
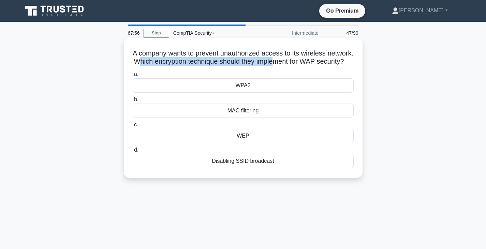
drag, startPoint x: 172, startPoint y: 60, endPoint x: 310, endPoint y: 60, distance: 138.4
click at [310, 60] on h5 "A company wants to prevent unauthorized access to its wireless network. Which e…" at bounding box center [243, 57] width 222 height 17
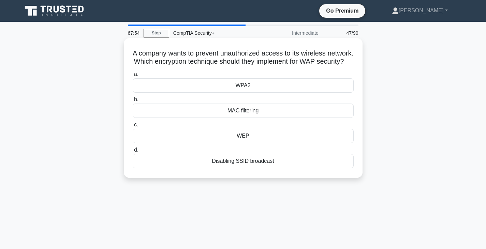
click at [235, 66] on h5 "A company wants to prevent unauthorized access to its wireless network. Which e…" at bounding box center [243, 57] width 222 height 17
click at [240, 93] on div "WPA2" at bounding box center [243, 85] width 221 height 14
click at [133, 77] on input "a. WPA2" at bounding box center [133, 74] width 0 height 4
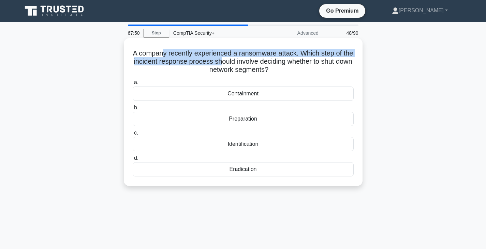
drag, startPoint x: 166, startPoint y: 52, endPoint x: 235, endPoint y: 61, distance: 70.2
click at [235, 61] on h5 "A company recently experienced a ransomware attack. Which step of the incident …" at bounding box center [243, 61] width 222 height 25
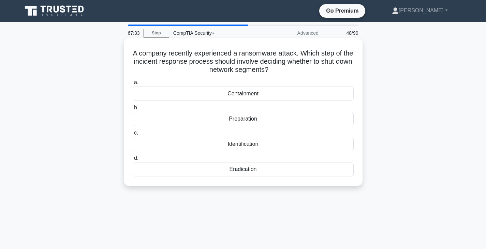
click at [275, 92] on div "Containment" at bounding box center [243, 94] width 221 height 14
click at [133, 85] on input "a. Containment" at bounding box center [133, 82] width 0 height 4
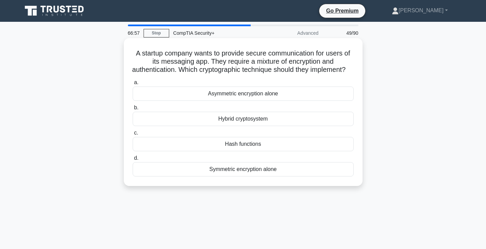
click at [283, 99] on div "Asymmetric encryption alone" at bounding box center [243, 94] width 221 height 14
click at [133, 85] on input "a. Asymmetric encryption alone" at bounding box center [133, 82] width 0 height 4
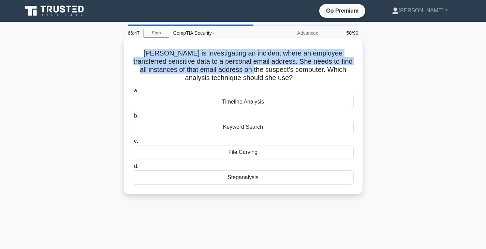
drag, startPoint x: 140, startPoint y: 55, endPoint x: 276, endPoint y: 72, distance: 137.4
click at [276, 72] on h5 "Annie is investigating an incident where an employee transferred sensitive data…" at bounding box center [243, 65] width 222 height 33
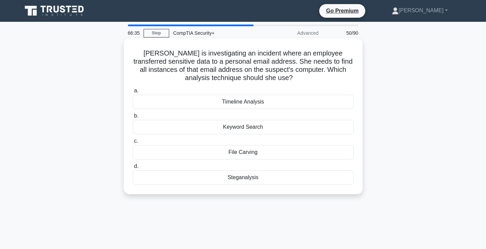
click at [252, 127] on div "Keyword Search" at bounding box center [243, 127] width 221 height 14
click at [133, 118] on input "b. Keyword Search" at bounding box center [133, 116] width 0 height 4
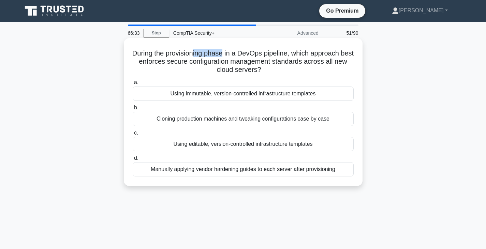
drag, startPoint x: 201, startPoint y: 50, endPoint x: 231, endPoint y: 52, distance: 30.4
click at [231, 52] on h5 "During the provisioning phase in a DevOps pipeline, which approach best enforce…" at bounding box center [243, 61] width 222 height 25
drag, startPoint x: 261, startPoint y: 64, endPoint x: 262, endPoint y: 71, distance: 6.9
click at [261, 68] on h5 "During the provisioning phase in a DevOps pipeline, which approach best enforce…" at bounding box center [243, 61] width 222 height 25
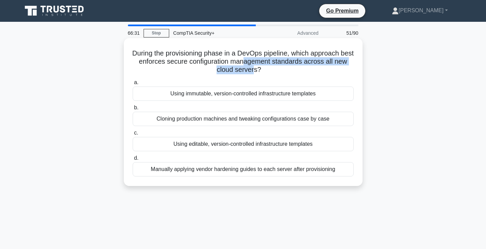
click at [259, 68] on h5 "During the provisioning phase in a DevOps pipeline, which approach best enforce…" at bounding box center [243, 61] width 222 height 25
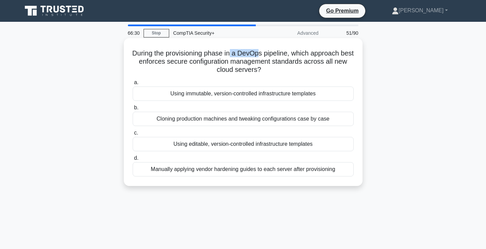
drag, startPoint x: 239, startPoint y: 55, endPoint x: 292, endPoint y: 60, distance: 53.1
click at [271, 52] on h5 "During the provisioning phase in a DevOps pipeline, which approach best enforce…" at bounding box center [243, 61] width 222 height 25
click at [294, 61] on h5 "During the provisioning phase in a DevOps pipeline, which approach best enforce…" at bounding box center [243, 61] width 222 height 25
drag, startPoint x: 146, startPoint y: 64, endPoint x: 271, endPoint y: 69, distance: 124.9
click at [255, 63] on h5 "During the provisioning phase in a DevOps pipeline, which approach best enforce…" at bounding box center [243, 61] width 222 height 25
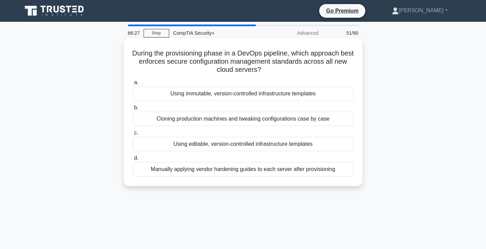
click at [269, 69] on icon ".spinner_0XTQ{transform-origin:center;animation:spinner_y6GP .75s linear infini…" at bounding box center [265, 70] width 8 height 8
drag, startPoint x: 258, startPoint y: 62, endPoint x: 344, endPoint y: 62, distance: 86.3
click at [344, 62] on h5 "During the provisioning phase in a DevOps pipeline, which approach best enforce…" at bounding box center [243, 61] width 222 height 25
click at [253, 64] on h5 "During the provisioning phase in a DevOps pipeline, which approach best enforce…" at bounding box center [243, 61] width 222 height 25
drag, startPoint x: 214, startPoint y: 71, endPoint x: 227, endPoint y: 71, distance: 13.0
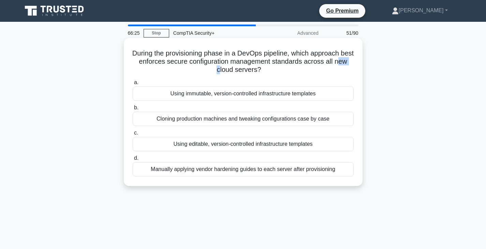
click at [227, 71] on h5 "During the provisioning phase in a DevOps pipeline, which approach best enforce…" at bounding box center [243, 61] width 222 height 25
click at [287, 95] on div "Using immutable, version-controlled infrastructure templates" at bounding box center [243, 94] width 221 height 14
click at [133, 85] on input "a. Using immutable, version-controlled infrastructure templates" at bounding box center [133, 82] width 0 height 4
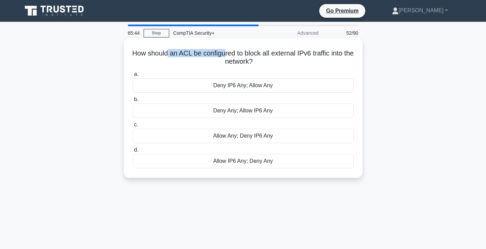
drag, startPoint x: 169, startPoint y: 54, endPoint x: 229, endPoint y: 57, distance: 60.4
click at [229, 57] on h5 "How should an ACL be configured to block all external IPv6 traffic into the net…" at bounding box center [243, 57] width 222 height 17
click at [312, 49] on h5 "How should an ACL be configured to block all external IPv6 traffic into the net…" at bounding box center [243, 57] width 222 height 17
click at [273, 152] on div "a. Deny IP6 Any; Allow Any b. Deny Any; Allow IP6 Any c." at bounding box center [243, 119] width 229 height 101
click at [272, 152] on label "d. Allow IP6 Any; Deny Any" at bounding box center [243, 157] width 221 height 22
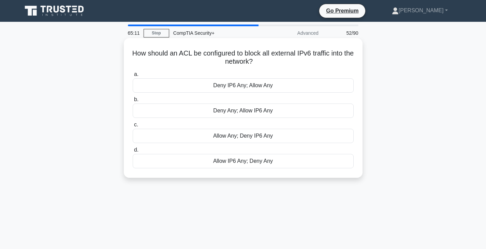
click at [133, 152] on input "d. Allow IP6 Any; Deny Any" at bounding box center [133, 150] width 0 height 4
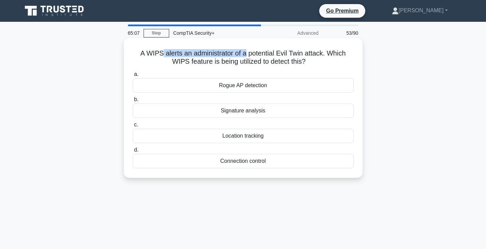
drag, startPoint x: 161, startPoint y: 51, endPoint x: 252, endPoint y: 57, distance: 90.8
click at [247, 57] on h5 "A WIPS alerts an administrator of a potential Evil Twin attack. Which WIPS feat…" at bounding box center [243, 57] width 222 height 17
click at [292, 45] on div "A WIPS alerts an administrator of a potential Evil Twin attack. Which WIPS feat…" at bounding box center [242, 108] width 233 height 134
click at [287, 110] on div "Signature analysis" at bounding box center [243, 111] width 221 height 14
click at [133, 102] on input "b. Signature analysis" at bounding box center [133, 99] width 0 height 4
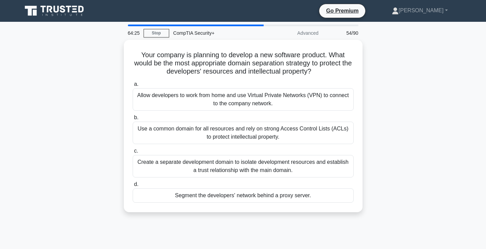
drag, startPoint x: 165, startPoint y: 170, endPoint x: 443, endPoint y: 188, distance: 278.4
drag, startPoint x: 443, startPoint y: 188, endPoint x: 407, endPoint y: 222, distance: 49.7
click at [407, 222] on div "64:24 Stop CompTIA Security+ Advanced 54/90 Your company is planning to develop…" at bounding box center [243, 195] width 450 height 341
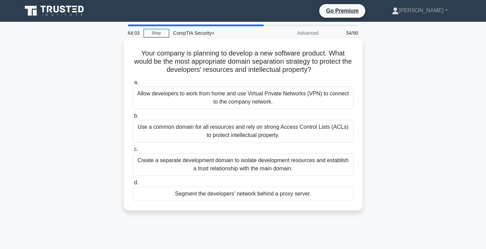
click at [257, 198] on div "Segment the developers' network behind a proxy server." at bounding box center [243, 194] width 221 height 14
click at [133, 185] on input "d. Segment the developers' network behind a proxy server." at bounding box center [133, 183] width 0 height 4
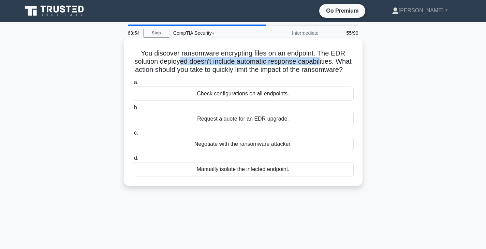
drag, startPoint x: 187, startPoint y: 63, endPoint x: 328, endPoint y: 67, distance: 140.5
click at [330, 66] on h5 "You discover ransomware encrypting files on an endpoint. The EDR solution deplo…" at bounding box center [243, 61] width 222 height 25
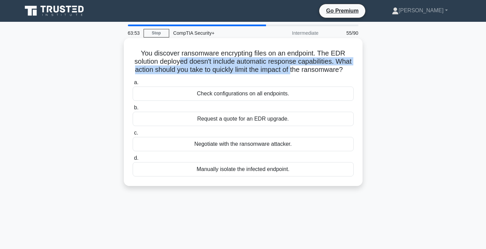
click at [172, 70] on h5 "You discover ransomware encrypting files on an endpoint. The EDR solution deplo…" at bounding box center [243, 61] width 222 height 25
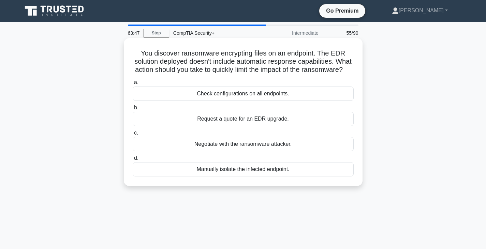
click at [256, 177] on div "Manually isolate the infected endpoint." at bounding box center [243, 169] width 221 height 14
click at [133, 161] on input "d. Manually isolate the infected endpoint." at bounding box center [133, 158] width 0 height 4
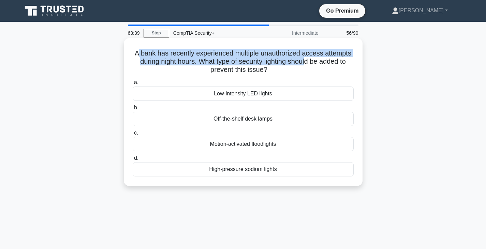
drag, startPoint x: 136, startPoint y: 51, endPoint x: 306, endPoint y: 61, distance: 170.7
click at [306, 61] on h5 "A bank has recently experienced multiple unauthorized access attempts during ni…" at bounding box center [243, 61] width 222 height 25
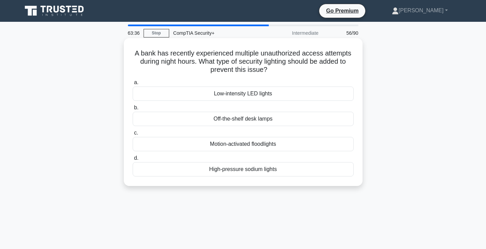
click at [245, 146] on div "Motion-activated floodlights" at bounding box center [243, 144] width 221 height 14
click at [133, 135] on input "c. Motion-activated floodlights" at bounding box center [133, 133] width 0 height 4
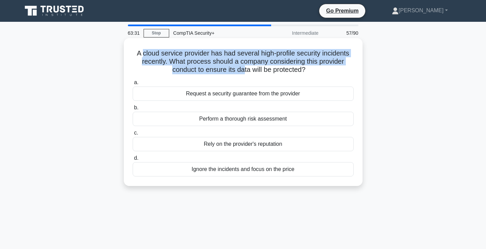
drag, startPoint x: 146, startPoint y: 52, endPoint x: 244, endPoint y: 66, distance: 99.6
click at [244, 66] on h5 "A cloud service provider has had several high-profile security incidents recent…" at bounding box center [243, 61] width 222 height 25
click at [241, 65] on h5 "A cloud service provider has had several high-profile security incidents recent…" at bounding box center [243, 61] width 222 height 25
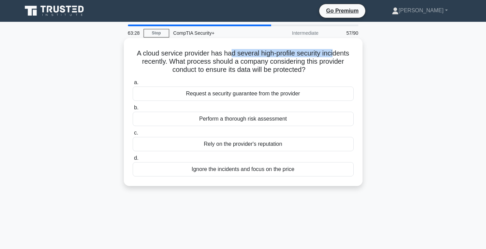
drag, startPoint x: 230, startPoint y: 49, endPoint x: 334, endPoint y: 56, distance: 103.8
click at [334, 56] on h5 "A cloud service provider has had several high-profile security incidents recent…" at bounding box center [243, 61] width 222 height 25
click at [260, 120] on div "Perform a thorough risk assessment" at bounding box center [243, 119] width 221 height 14
click at [133, 110] on input "b. Perform a thorough risk assessment" at bounding box center [133, 108] width 0 height 4
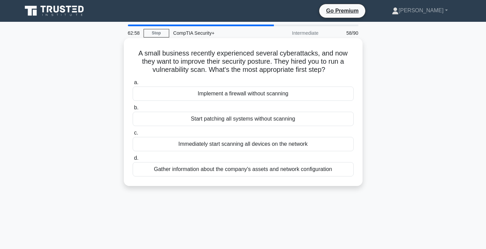
click at [250, 172] on div "Gather information about the company's assets and network configuration" at bounding box center [243, 169] width 221 height 14
click at [133, 161] on input "d. Gather information about the company's assets and network configuration" at bounding box center [133, 158] width 0 height 4
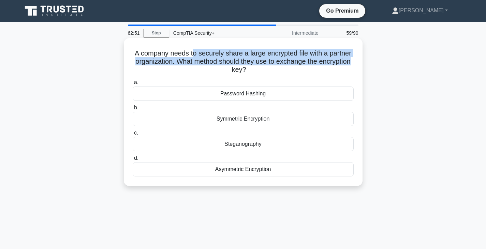
drag, startPoint x: 193, startPoint y: 54, endPoint x: 246, endPoint y: 70, distance: 56.0
click at [246, 70] on h5 "A company needs to securely share a large encrypted file with a partner organiz…" at bounding box center [243, 61] width 222 height 25
click at [247, 70] on h5 "A company needs to securely share a large encrypted file with a partner organiz…" at bounding box center [243, 61] width 222 height 25
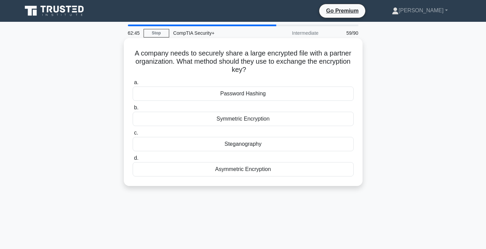
click at [250, 95] on div "Password Hashing" at bounding box center [243, 94] width 221 height 14
click at [133, 85] on input "a. Password Hashing" at bounding box center [133, 82] width 0 height 4
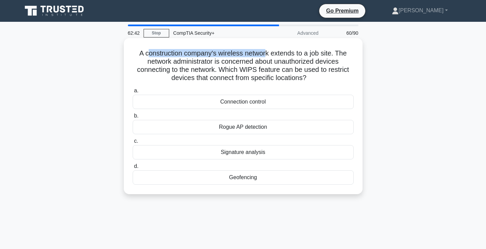
drag, startPoint x: 148, startPoint y: 54, endPoint x: 267, endPoint y: 54, distance: 119.3
click at [267, 54] on h5 "A construction company's wireless network extends to a job site. The network ad…" at bounding box center [243, 65] width 222 height 33
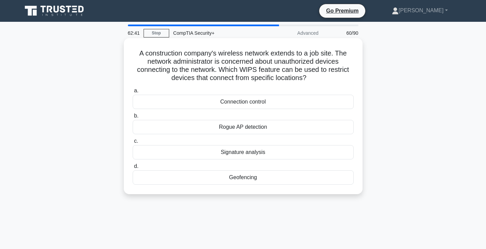
click at [304, 61] on h5 "A construction company's wireless network extends to a job site. The network ad…" at bounding box center [243, 65] width 222 height 33
drag, startPoint x: 312, startPoint y: 54, endPoint x: 339, endPoint y: 53, distance: 27.6
click at [339, 53] on h5 "A construction company's wireless network extends to a job site. The network ad…" at bounding box center [243, 65] width 222 height 33
drag, startPoint x: 336, startPoint y: 58, endPoint x: 282, endPoint y: 58, distance: 53.5
click at [335, 58] on h5 "A construction company's wireless network extends to a job site. The network ad…" at bounding box center [243, 65] width 222 height 33
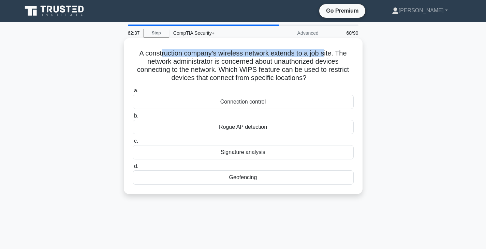
drag, startPoint x: 159, startPoint y: 52, endPoint x: 326, endPoint y: 53, distance: 167.4
click at [326, 53] on h5 "A construction company's wireless network extends to a job site. The network ad…" at bounding box center [243, 65] width 222 height 33
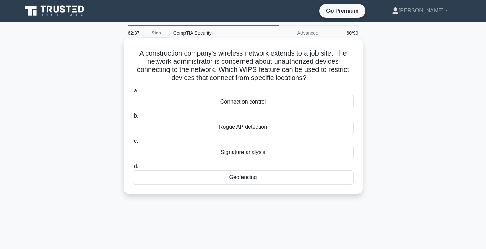
click at [336, 52] on h5 "A construction company's wireless network extends to a job site. The network ad…" at bounding box center [243, 65] width 222 height 33
drag, startPoint x: 168, startPoint y: 61, endPoint x: 307, endPoint y: 63, distance: 139.1
click at [307, 63] on h5 "A construction company's wireless network extends to a job site. The network ad…" at bounding box center [243, 65] width 222 height 33
click at [170, 71] on h5 "A construction company's wireless network extends to a job site. The network ad…" at bounding box center [243, 65] width 222 height 33
drag, startPoint x: 212, startPoint y: 67, endPoint x: 300, endPoint y: 71, distance: 87.3
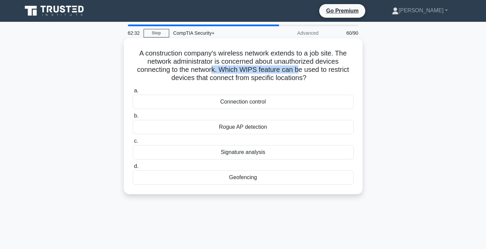
click at [300, 71] on h5 "A construction company's wireless network extends to a job site. The network ad…" at bounding box center [243, 65] width 222 height 33
click at [252, 178] on div "Geofencing" at bounding box center [243, 177] width 221 height 14
click at [133, 169] on input "d. Geofencing" at bounding box center [133, 166] width 0 height 4
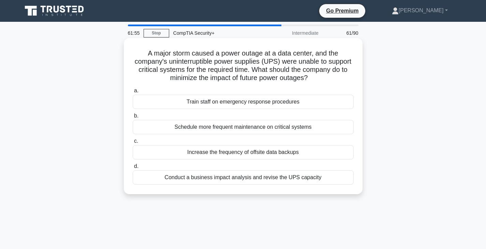
click at [243, 178] on div "Conduct a business impact analysis and revise the UPS capacity" at bounding box center [243, 177] width 221 height 14
click at [133, 169] on input "d. Conduct a business impact analysis and revise the UPS capacity" at bounding box center [133, 166] width 0 height 4
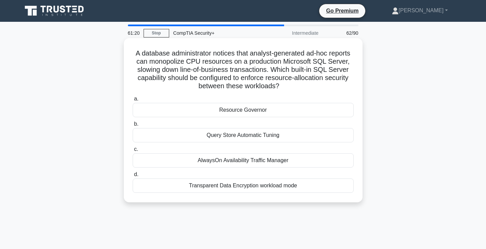
click at [251, 110] on div "Resource Governor" at bounding box center [243, 110] width 221 height 14
click at [133, 101] on input "a. Resource Governor" at bounding box center [133, 99] width 0 height 4
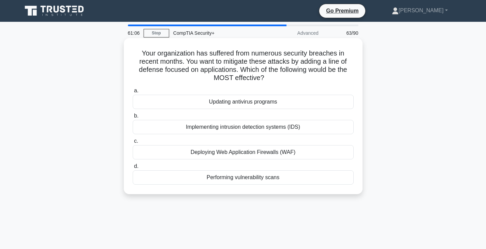
click at [273, 154] on div "Deploying Web Application Firewalls (WAF)" at bounding box center [243, 152] width 221 height 14
click at [133, 144] on input "c. Deploying Web Application Firewalls (WAF)" at bounding box center [133, 141] width 0 height 4
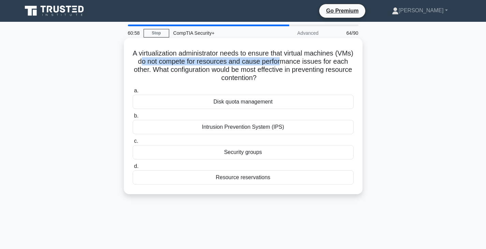
drag, startPoint x: 161, startPoint y: 62, endPoint x: 300, endPoint y: 62, distance: 139.4
click at [300, 62] on h5 "A virtualization administrator needs to ensure that virtual machines (VMs) do n…" at bounding box center [243, 65] width 222 height 33
click at [298, 63] on h5 "A virtualization administrator needs to ensure that virtual machines (VMs) do n…" at bounding box center [243, 65] width 222 height 33
click at [253, 179] on div "Resource reservations" at bounding box center [243, 177] width 221 height 14
click at [133, 169] on input "d. Resource reservations" at bounding box center [133, 166] width 0 height 4
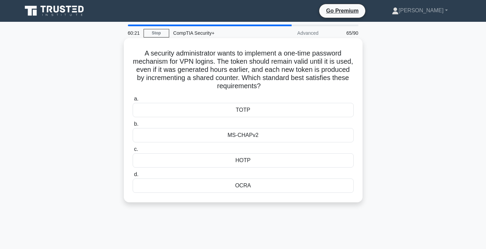
click at [257, 134] on div "MS-CHAPv2" at bounding box center [243, 135] width 221 height 14
click at [133, 126] on input "b. MS-CHAPv2" at bounding box center [133, 124] width 0 height 4
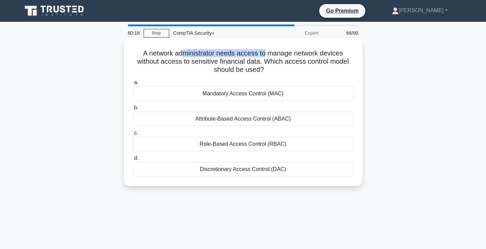
drag, startPoint x: 182, startPoint y: 56, endPoint x: 266, endPoint y: 56, distance: 83.5
click at [266, 56] on h5 "A network administrator needs access to manage network devices without access t…" at bounding box center [243, 61] width 222 height 25
click at [274, 59] on h5 "A network administrator needs access to manage network devices without access t…" at bounding box center [243, 61] width 222 height 25
click at [265, 145] on div "Role-Based Access Control (RBAC)" at bounding box center [243, 144] width 221 height 14
click at [133, 135] on input "c. Role-Based Access Control (RBAC)" at bounding box center [133, 133] width 0 height 4
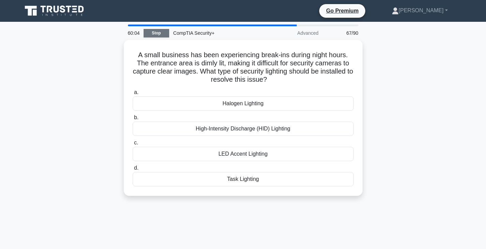
click at [155, 35] on link "Stop" at bounding box center [157, 33] width 26 height 9
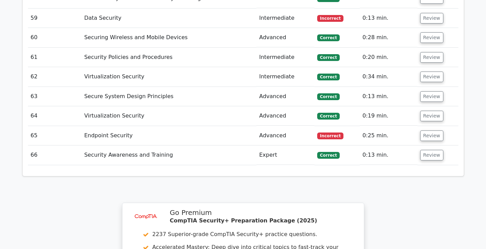
scroll to position [2284, 0]
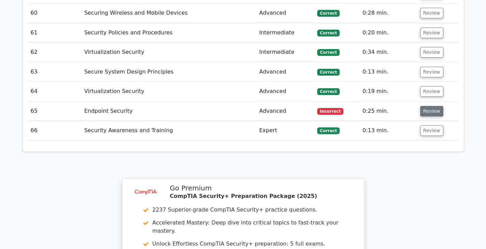
click at [427, 106] on button "Review" at bounding box center [431, 111] width 23 height 11
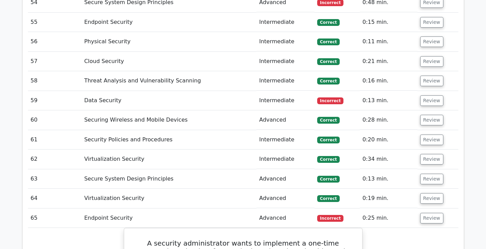
scroll to position [2148, 0]
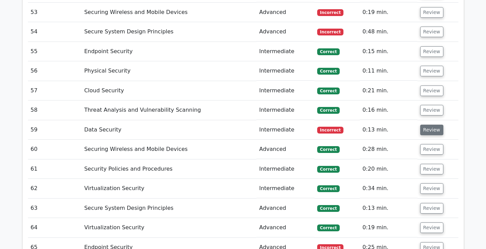
click at [424, 125] on button "Review" at bounding box center [431, 130] width 23 height 11
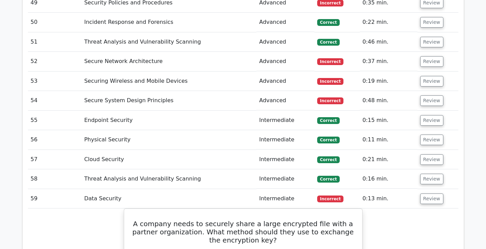
scroll to position [2045, 0]
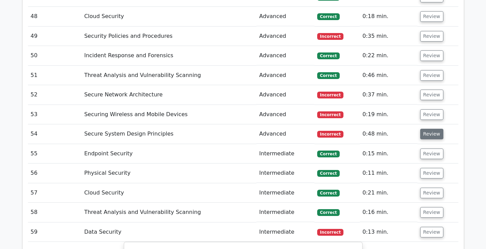
click at [422, 129] on button "Review" at bounding box center [431, 134] width 23 height 11
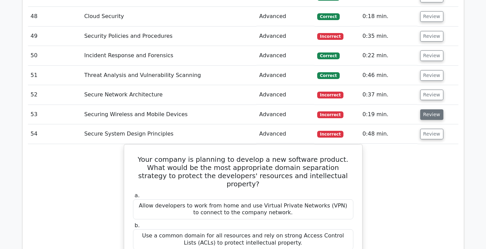
click at [424, 109] on button "Review" at bounding box center [431, 114] width 23 height 11
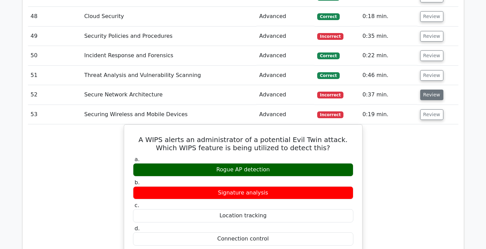
click at [421, 90] on button "Review" at bounding box center [431, 95] width 23 height 11
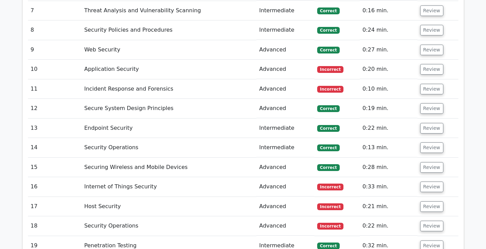
scroll to position [1261, 0]
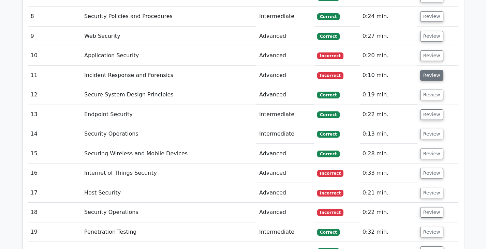
click at [435, 70] on button "Review" at bounding box center [431, 75] width 23 height 11
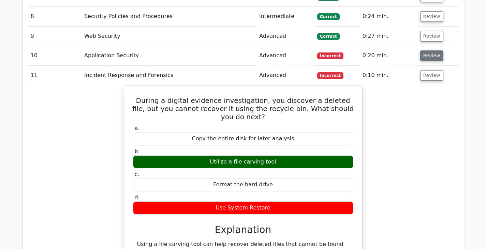
click at [427, 50] on button "Review" at bounding box center [431, 55] width 23 height 11
